Goal: Task Accomplishment & Management: Use online tool/utility

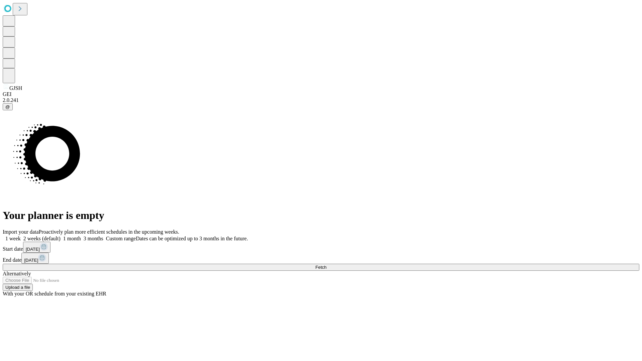
click at [327, 265] on span "Fetch" at bounding box center [320, 267] width 11 height 5
